Goal: Use online tool/utility

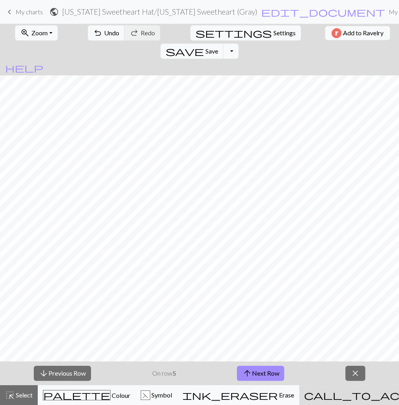
click at [353, 377] on span "close" at bounding box center [355, 373] width 10 height 11
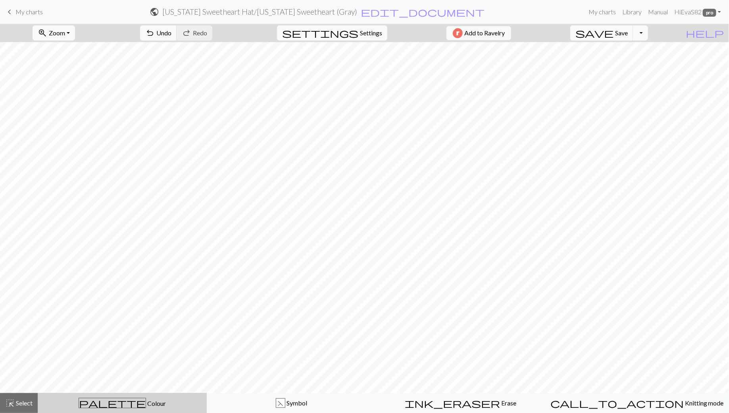
click at [116, 404] on span "palette" at bounding box center [112, 402] width 67 height 11
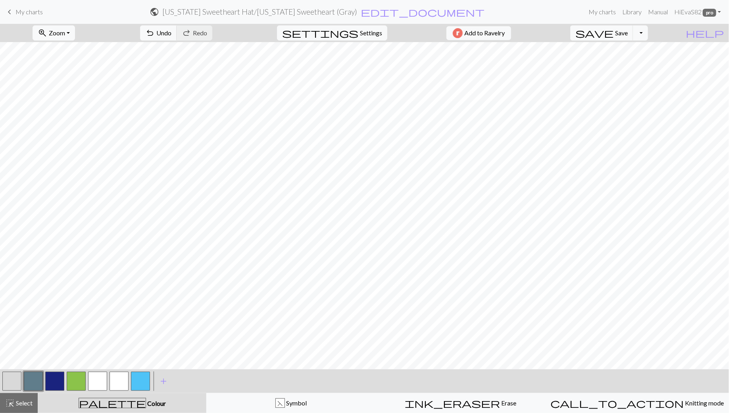
click at [57, 386] on button "button" at bounding box center [54, 381] width 19 height 19
click at [52, 380] on button "button" at bounding box center [54, 381] width 19 height 19
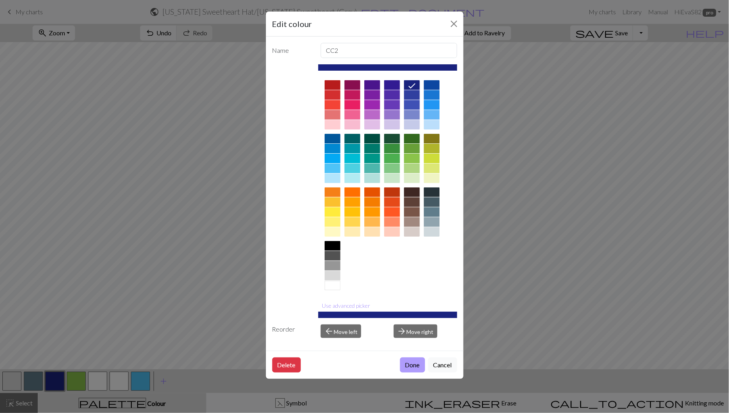
click at [398, 366] on button "Done" at bounding box center [412, 364] width 25 height 15
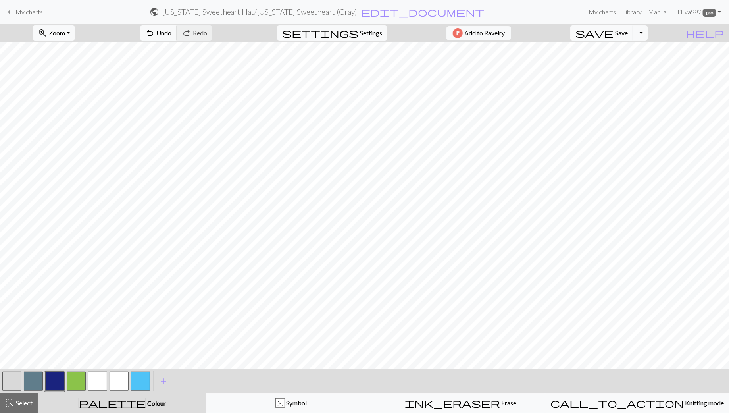
scroll to position [101, 0]
click at [7, 388] on button "button" at bounding box center [11, 381] width 19 height 19
click at [54, 381] on button "button" at bounding box center [54, 381] width 19 height 19
click at [33, 382] on button "button" at bounding box center [33, 381] width 19 height 19
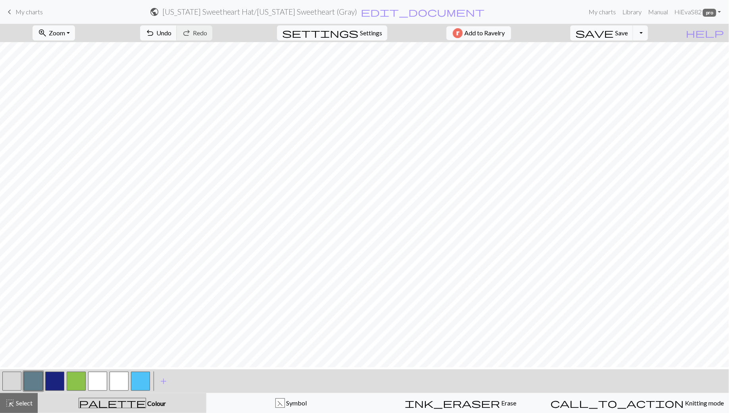
scroll to position [4, 0]
click at [8, 386] on button "button" at bounding box center [11, 381] width 19 height 19
click at [11, 381] on button "button" at bounding box center [11, 381] width 19 height 19
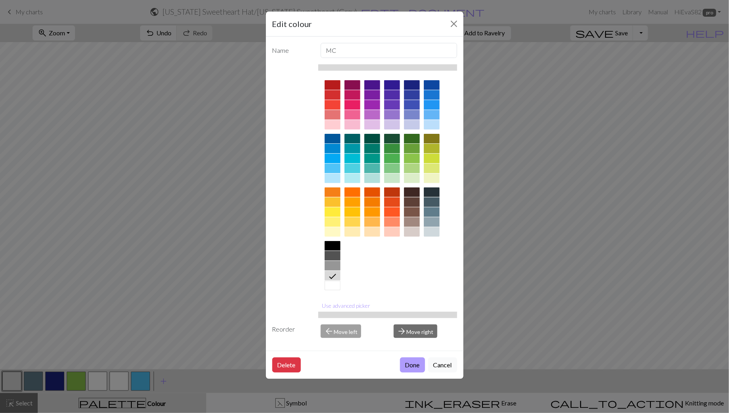
click at [398, 363] on button "Done" at bounding box center [412, 364] width 25 height 15
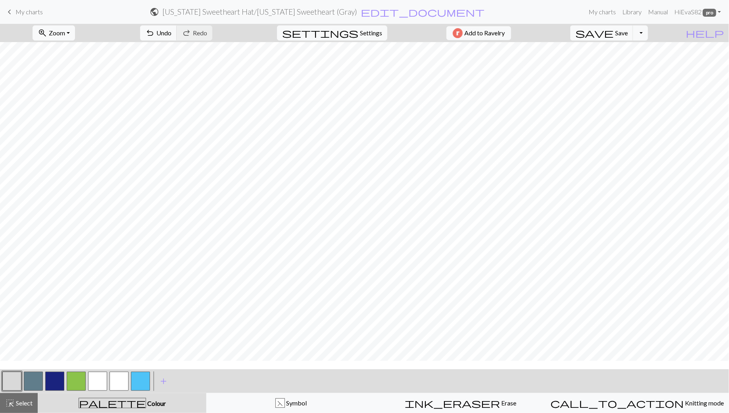
scroll to position [134, 0]
click at [55, 386] on button "button" at bounding box center [54, 381] width 19 height 19
click at [54, 379] on button "button" at bounding box center [54, 381] width 19 height 19
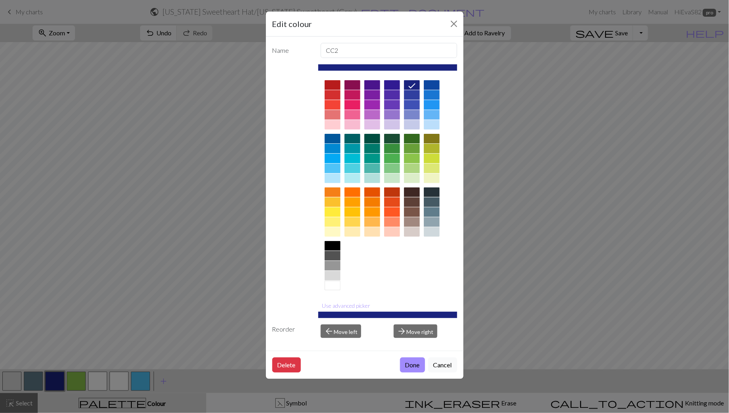
click at [353, 85] on div at bounding box center [353, 85] width 16 height 10
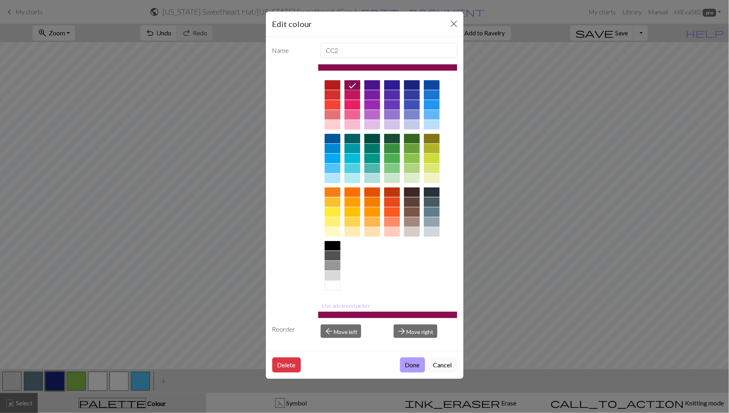
click at [398, 369] on button "Done" at bounding box center [412, 364] width 25 height 15
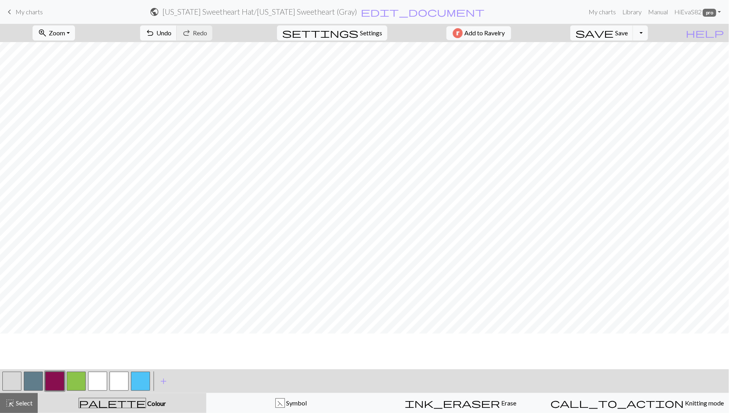
scroll to position [191, 0]
click at [35, 382] on button "button" at bounding box center [33, 381] width 19 height 19
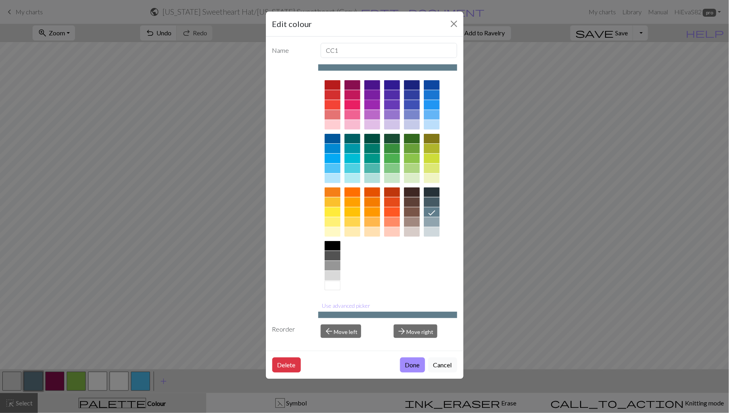
click at [374, 96] on div at bounding box center [373, 95] width 16 height 10
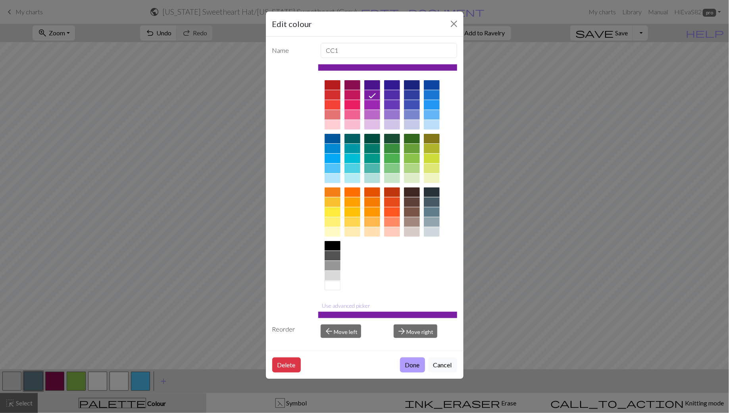
click at [398, 363] on button "Done" at bounding box center [412, 364] width 25 height 15
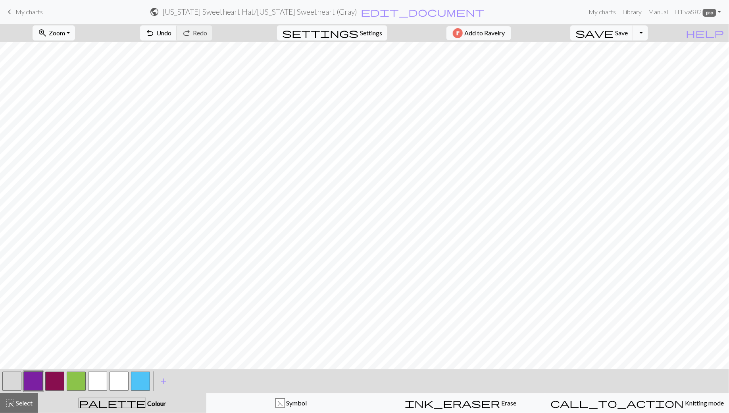
click at [37, 380] on button "button" at bounding box center [33, 381] width 19 height 19
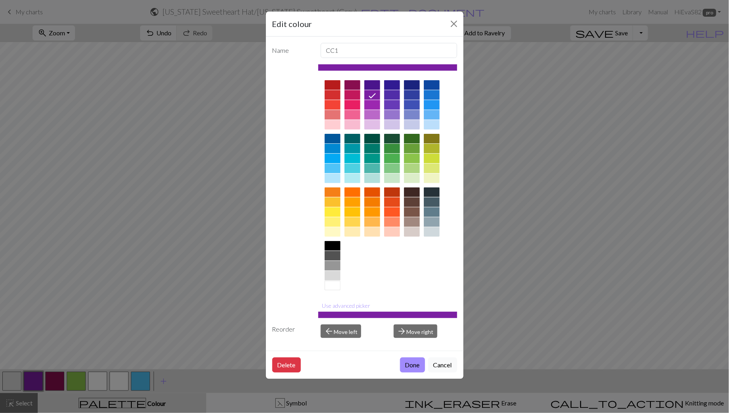
click at [355, 102] on div at bounding box center [353, 105] width 16 height 10
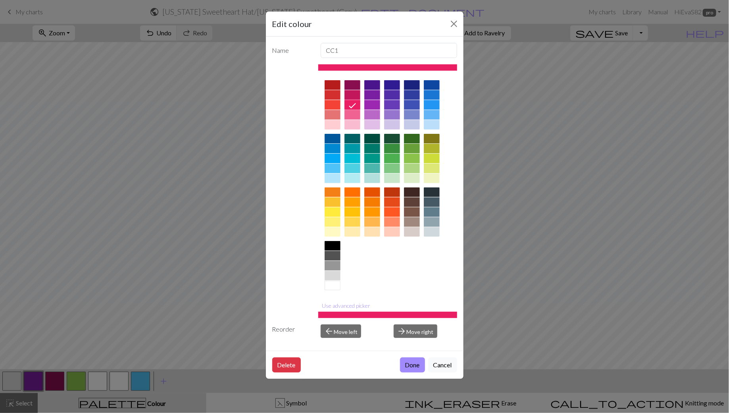
click at [390, 104] on div at bounding box center [392, 105] width 16 height 10
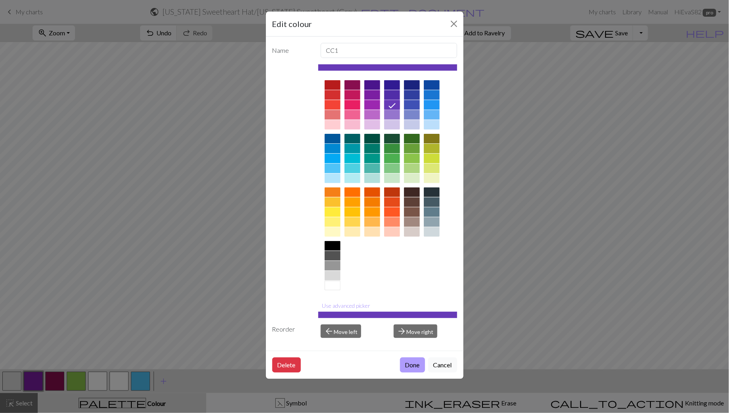
click at [398, 360] on button "Done" at bounding box center [412, 364] width 25 height 15
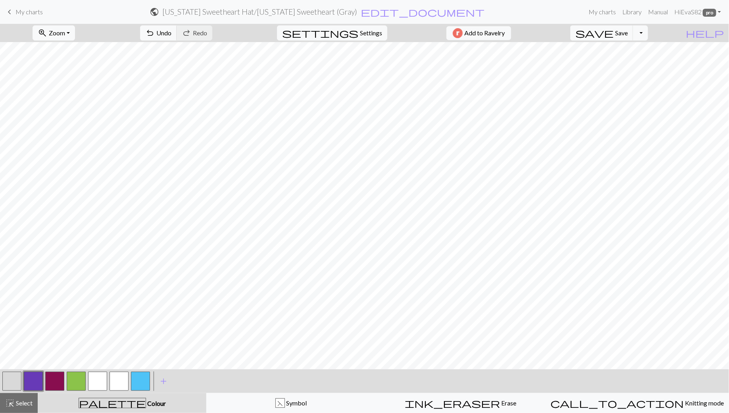
click at [38, 378] on button "button" at bounding box center [33, 381] width 19 height 19
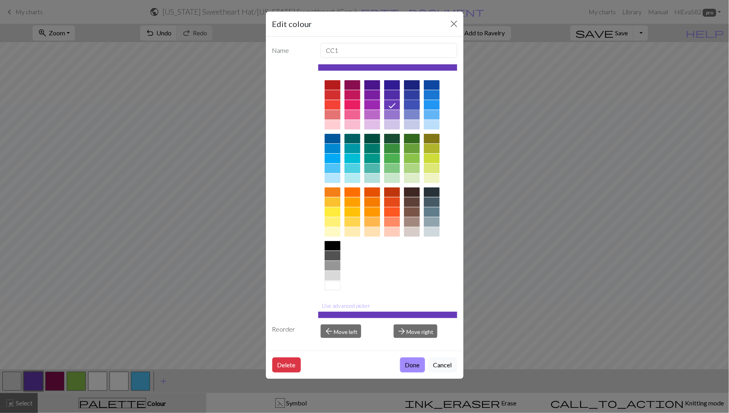
click at [398, 103] on div at bounding box center [412, 105] width 16 height 10
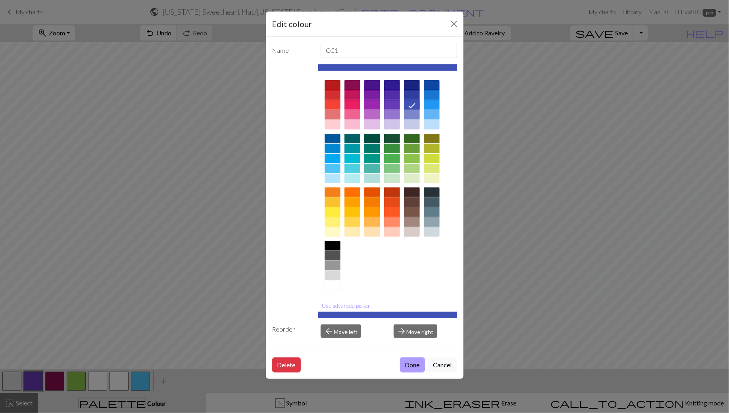
click at [398, 364] on button "Done" at bounding box center [412, 364] width 25 height 15
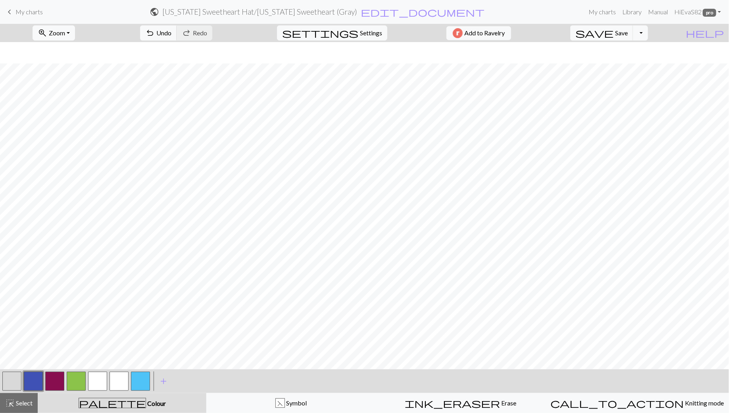
scroll to position [310, 0]
click at [398, 401] on span "Knitting mode" at bounding box center [704, 403] width 40 height 8
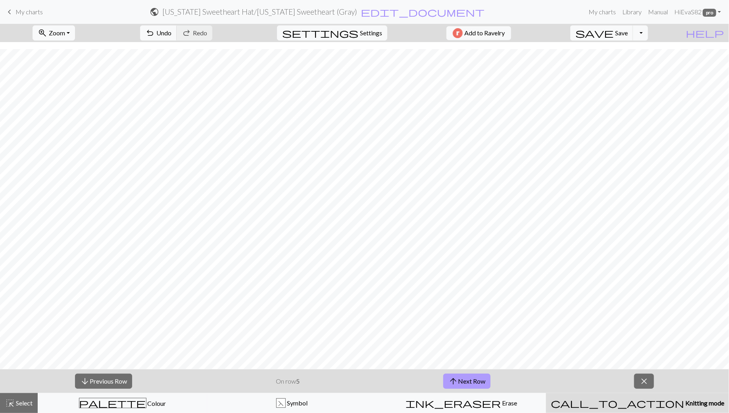
click at [398, 385] on button "arrow_upward Next Row" at bounding box center [467, 381] width 47 height 15
click at [398, 382] on button "arrow_upward Next Row" at bounding box center [467, 381] width 47 height 15
click at [398, 378] on span "arrow_upward" at bounding box center [454, 381] width 10 height 11
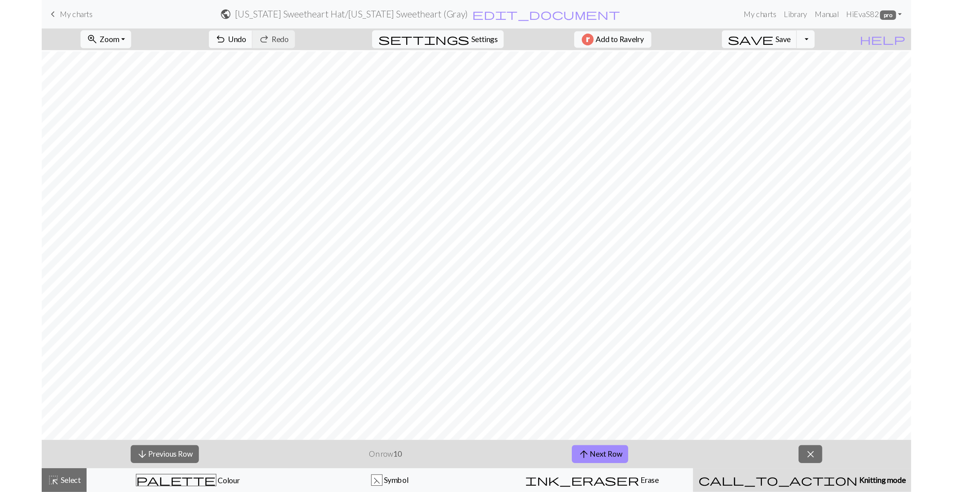
scroll to position [288, 0]
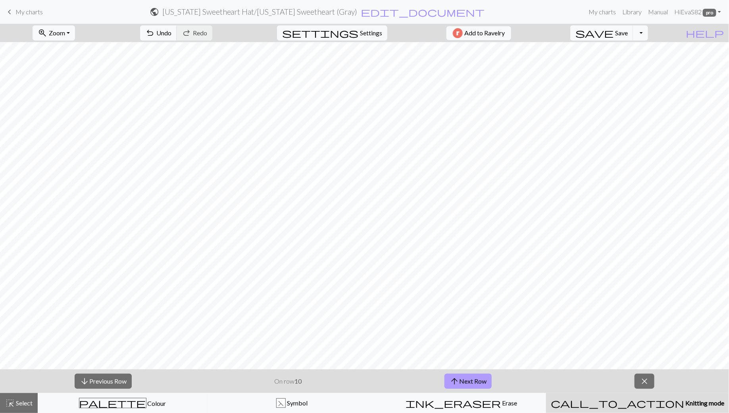
click at [398, 384] on button "arrow_upward Next Row" at bounding box center [468, 381] width 47 height 15
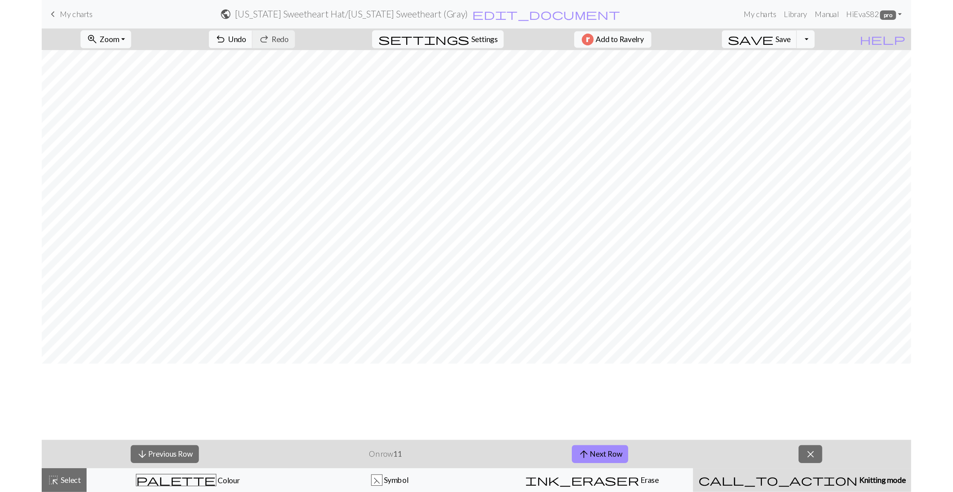
scroll to position [224, 0]
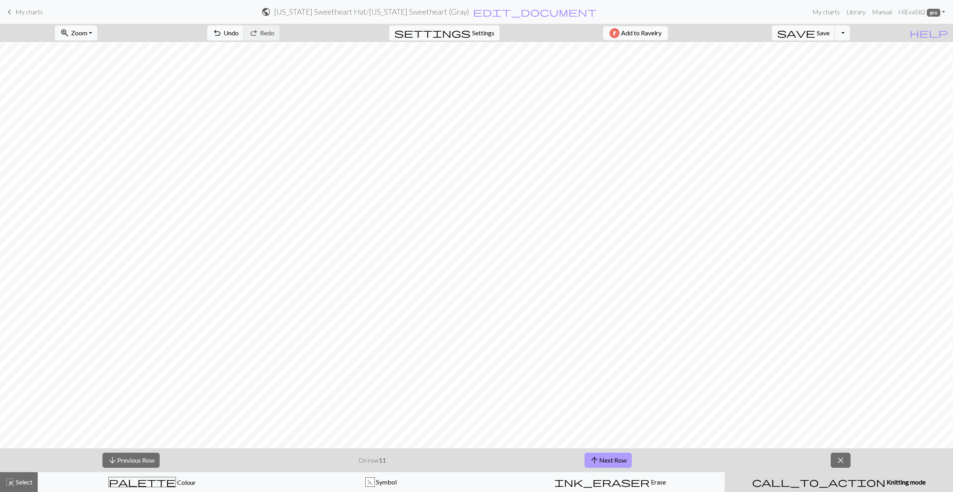
click at [398, 405] on button "arrow_upward Next Row" at bounding box center [607, 460] width 47 height 15
